Goal: Obtain resource: Obtain resource

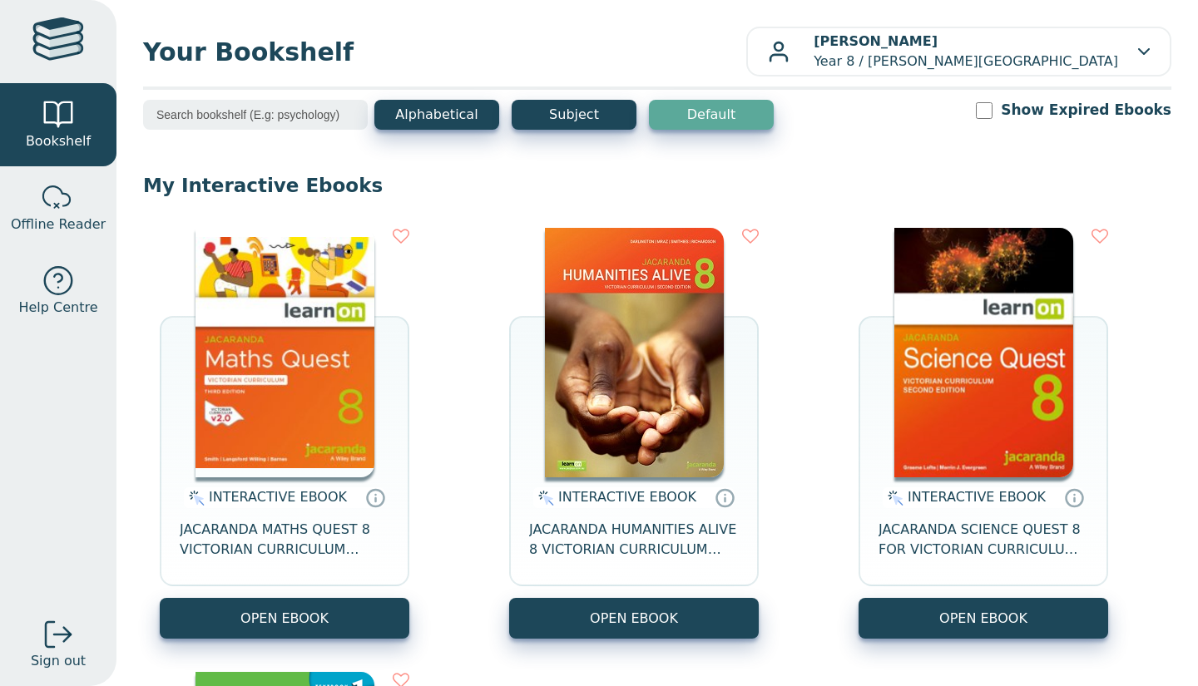
click at [418, 340] on div "INTERACTIVE EBOOK JACARANDA MATHS QUEST 8 VICTORIAN CURRICULUM LEARNON EBOOK 3E…" at bounding box center [657, 655] width 1028 height 888
click at [635, 609] on button "OPEN EBOOK" at bounding box center [634, 618] width 250 height 41
